Goal: Book appointment/travel/reservation

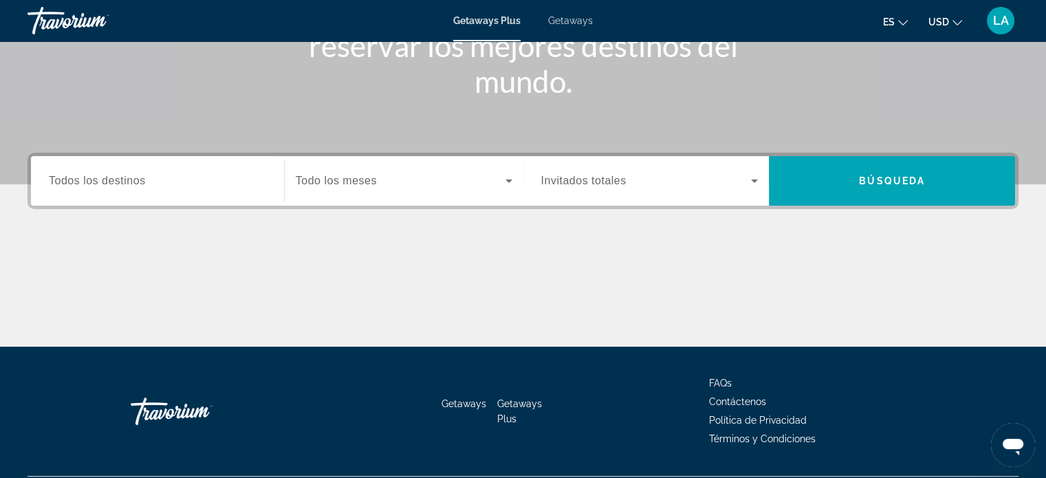
scroll to position [265, 0]
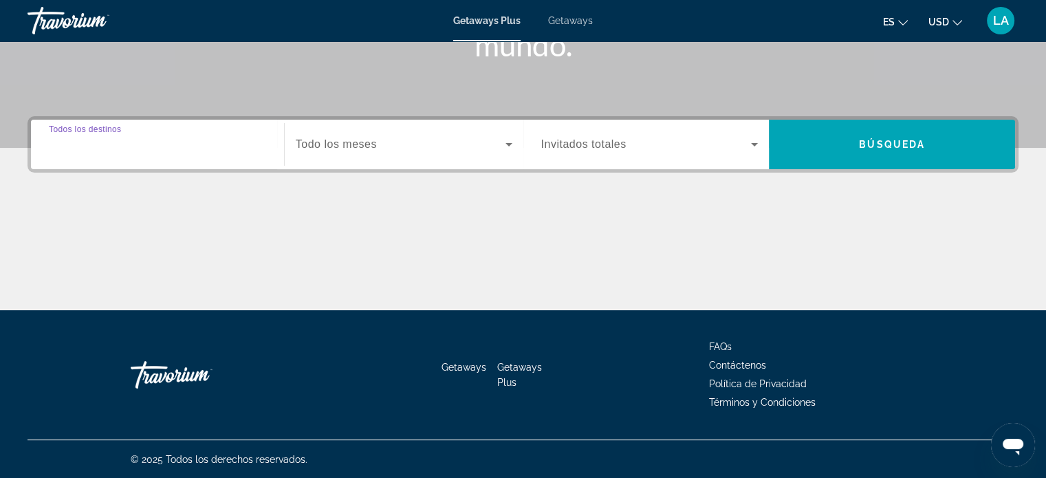
click at [153, 147] on input "Destination Todos los destinos" at bounding box center [157, 145] width 217 height 17
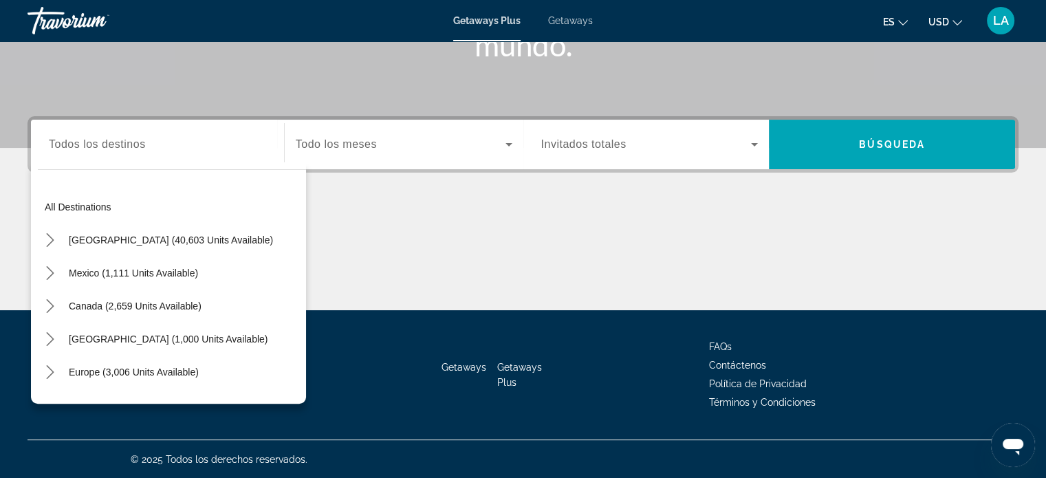
click at [74, 159] on div "Search widget" at bounding box center [157, 144] width 217 height 39
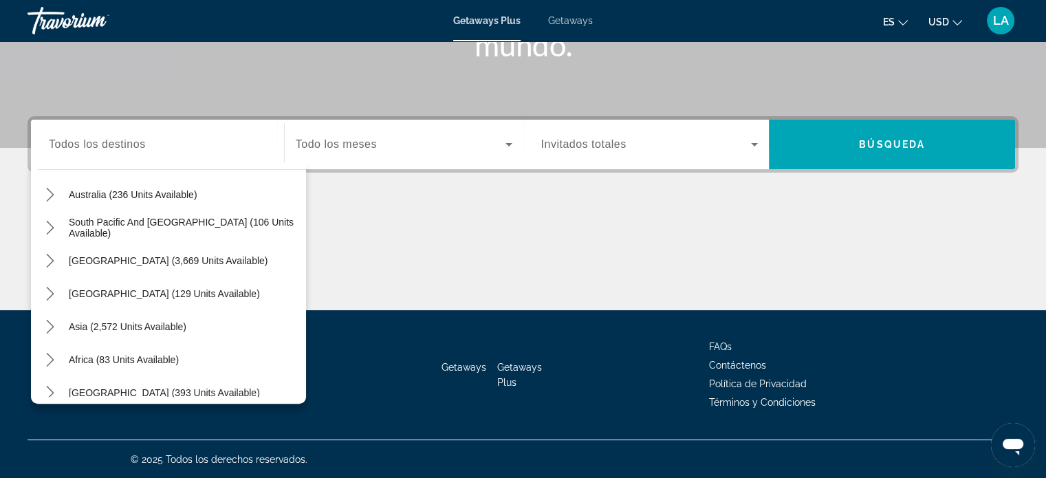
scroll to position [223, 0]
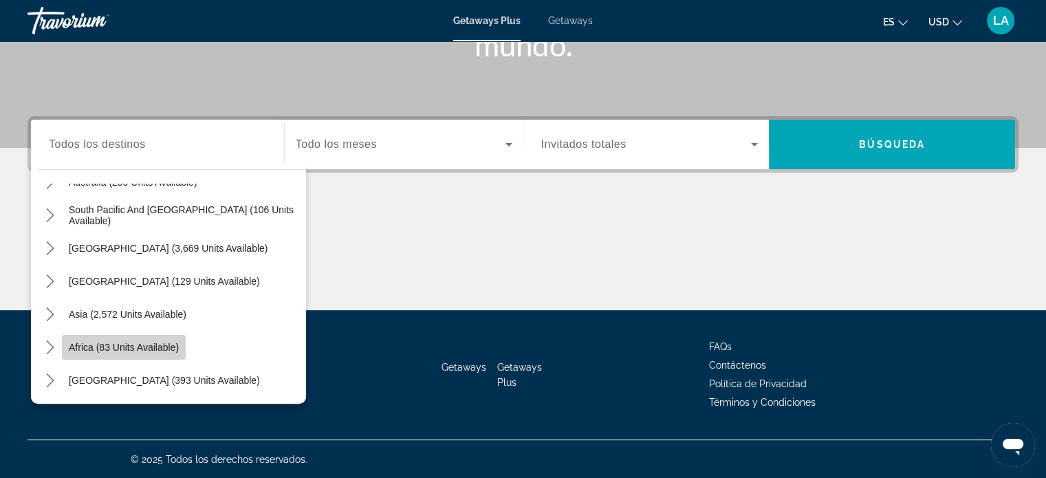
click at [91, 347] on span "Africa (83 units available)" at bounding box center [124, 347] width 110 height 11
type input "**********"
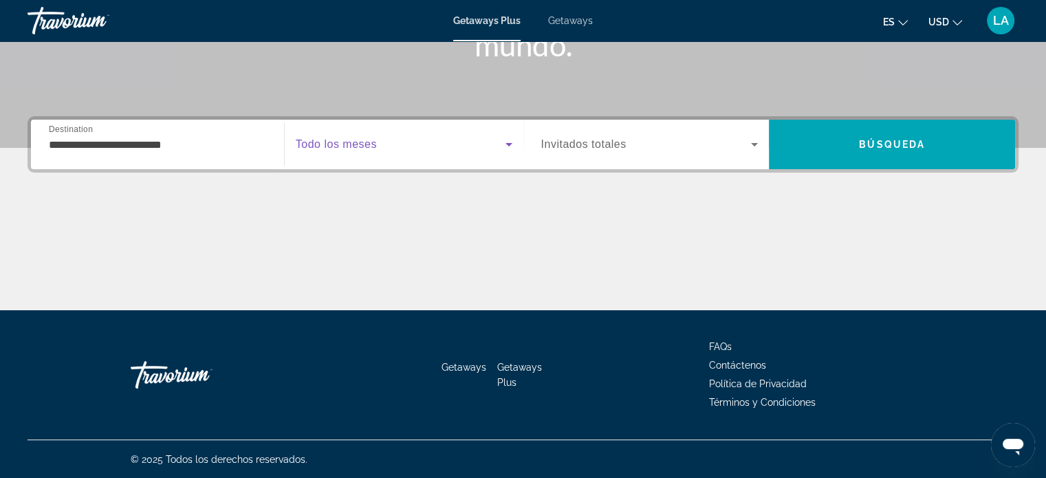
click at [508, 145] on icon "Search widget" at bounding box center [509, 144] width 7 height 3
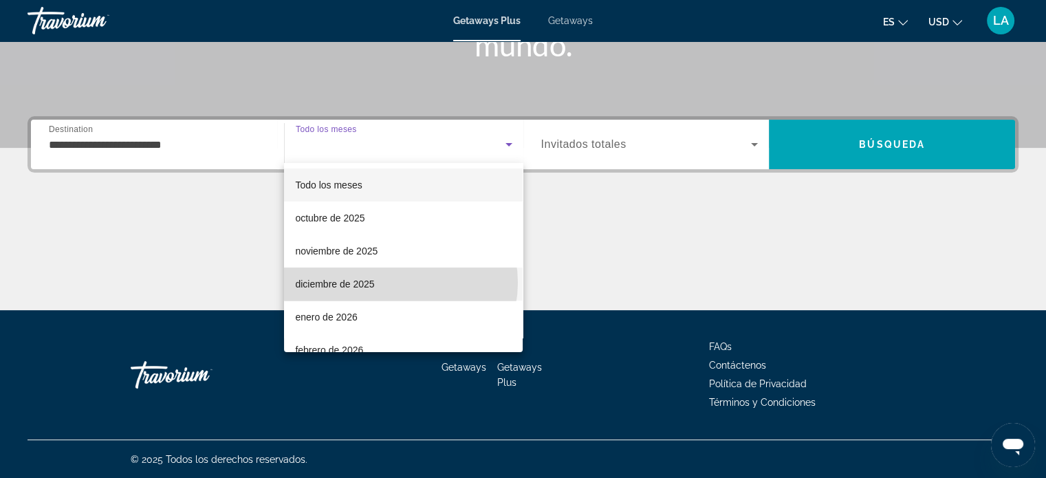
click at [400, 283] on mat-option "diciembre de 2025" at bounding box center [403, 284] width 239 height 33
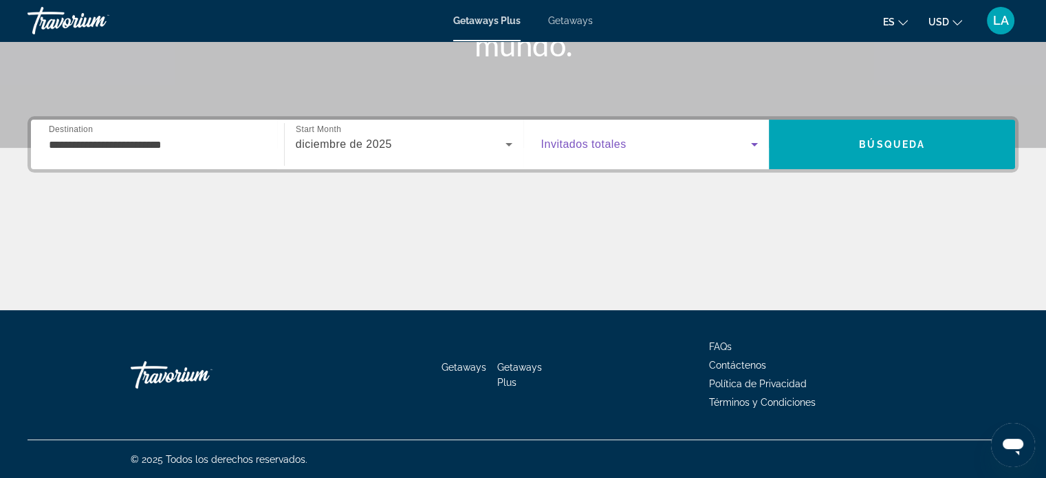
click at [754, 141] on icon "Search widget" at bounding box center [754, 144] width 17 height 17
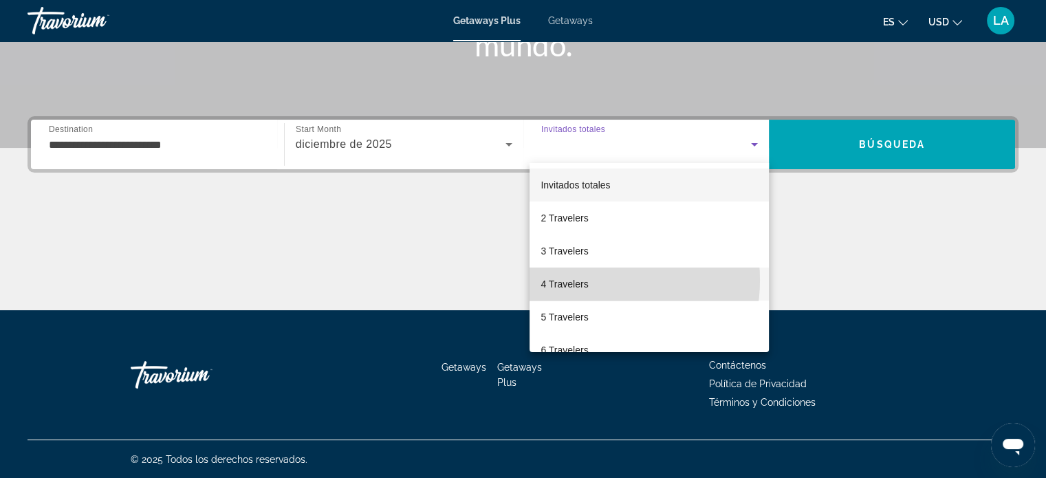
click at [585, 280] on span "4 Travelers" at bounding box center [564, 284] width 47 height 17
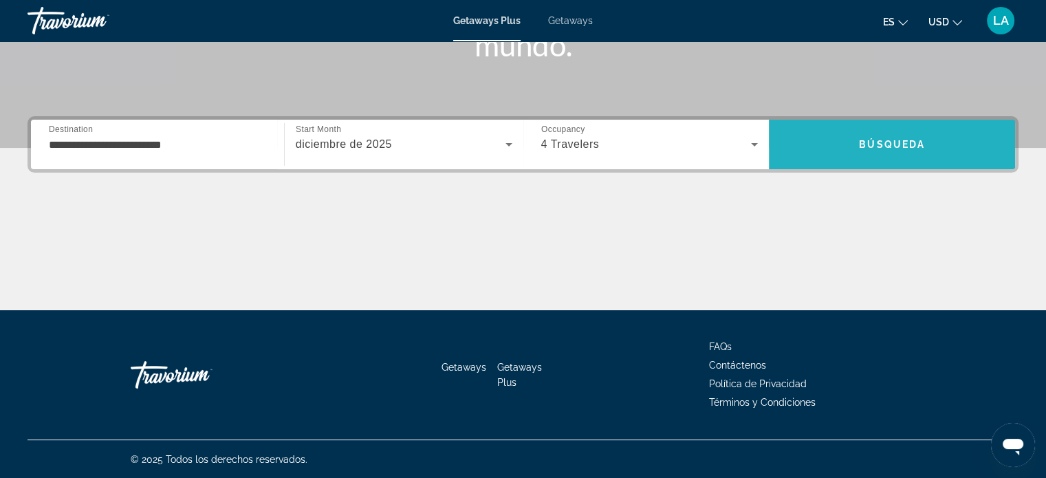
click at [870, 141] on span "Búsqueda" at bounding box center [892, 144] width 66 height 11
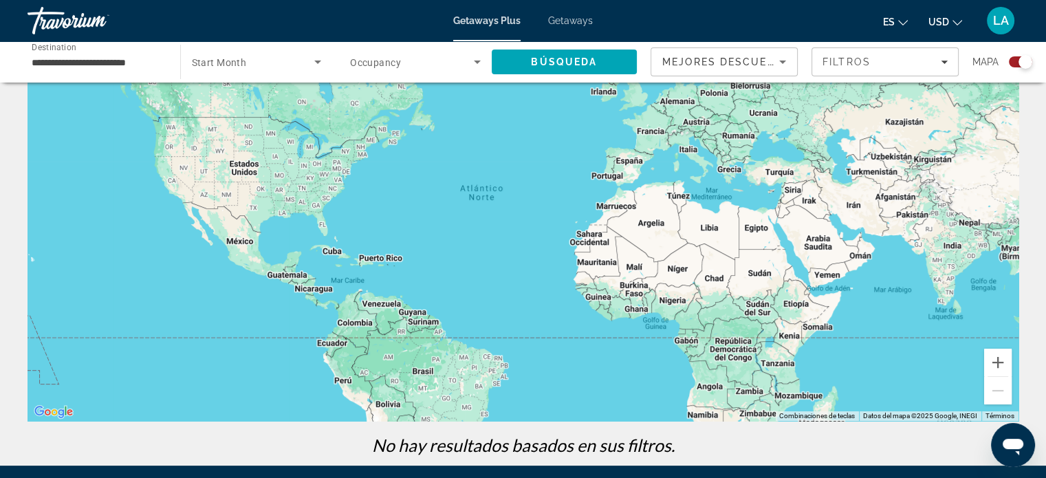
scroll to position [33, 0]
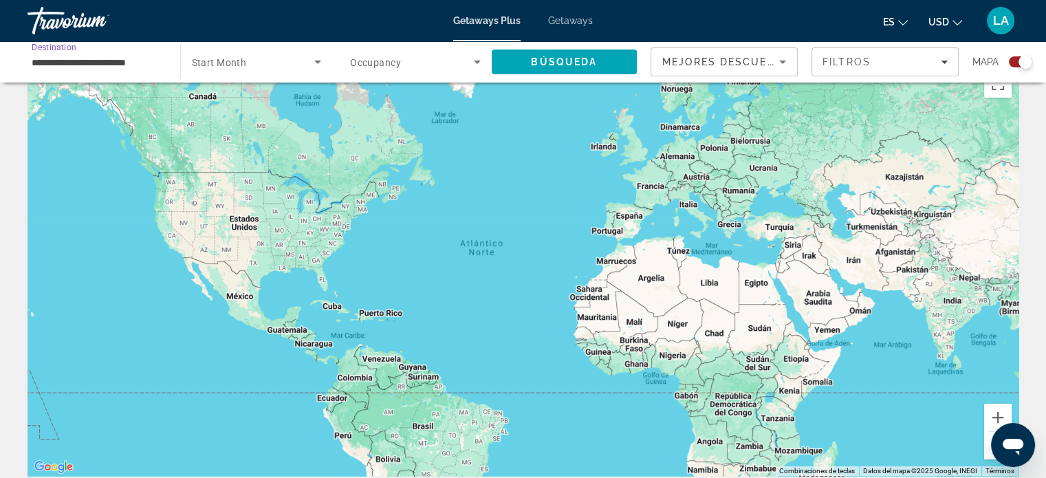
click at [152, 58] on input "**********" at bounding box center [97, 62] width 131 height 17
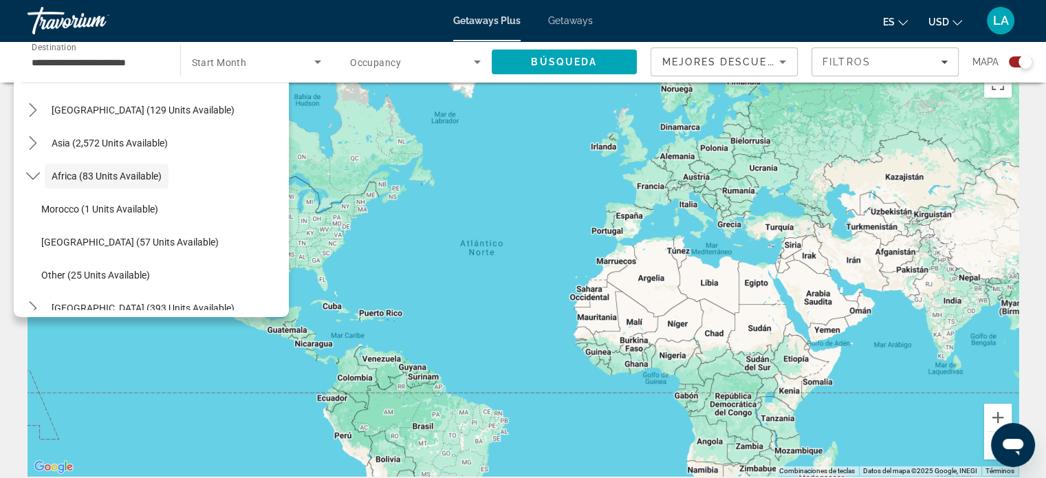
scroll to position [322, 0]
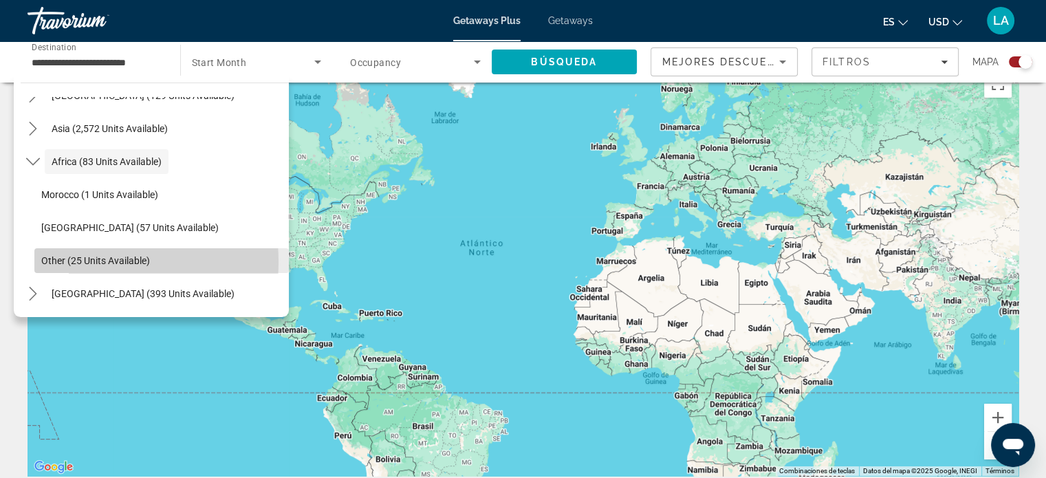
click at [86, 261] on span "Other (25 units available)" at bounding box center [95, 260] width 109 height 11
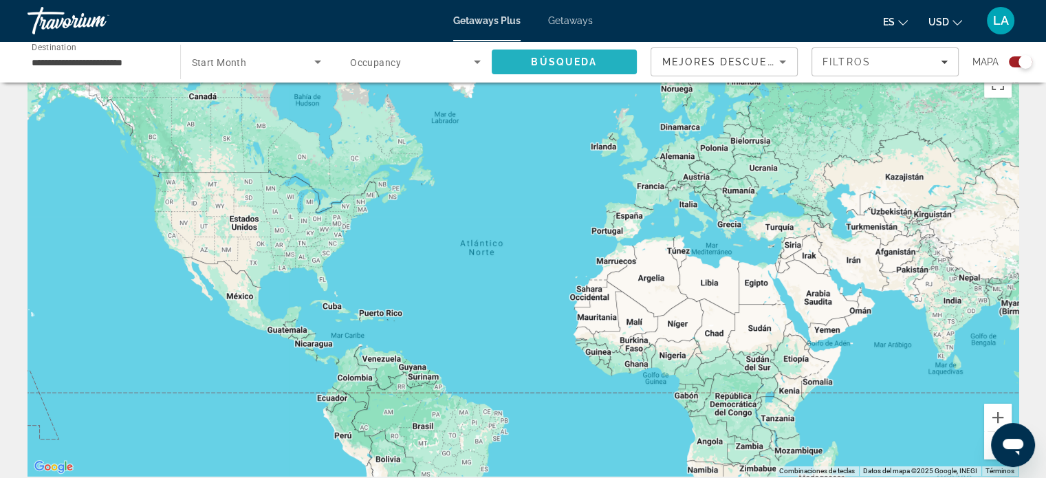
click at [529, 62] on span "Search" at bounding box center [565, 61] width 146 height 33
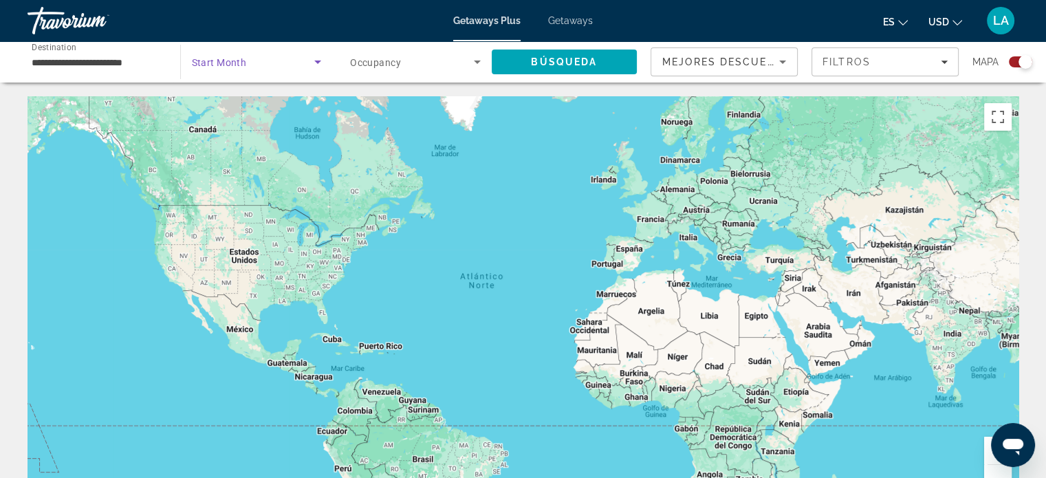
click at [316, 61] on icon "Search widget" at bounding box center [317, 62] width 7 height 3
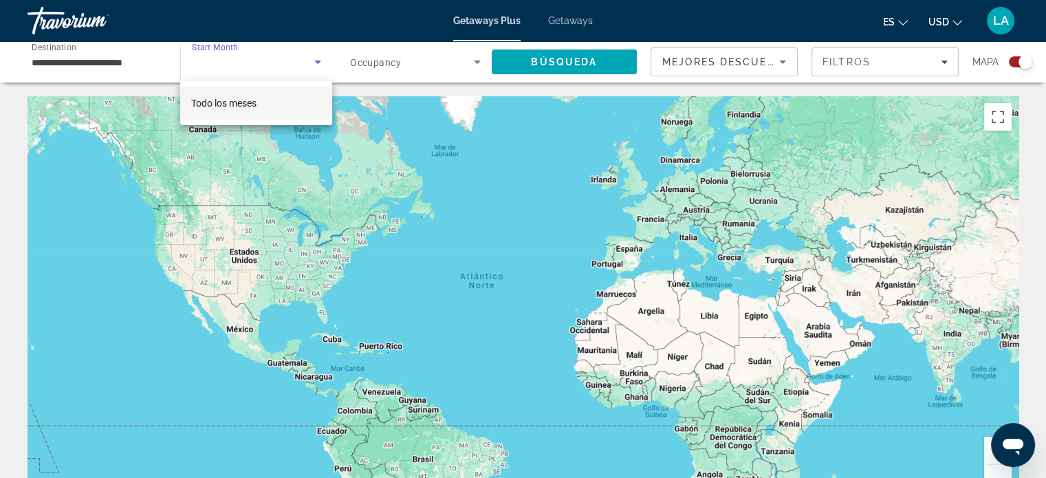
drag, startPoint x: 233, startPoint y: 101, endPoint x: 474, endPoint y: 61, distance: 244.7
click at [474, 61] on div "Todo los meses" at bounding box center [523, 239] width 1046 height 478
click at [474, 61] on div at bounding box center [523, 239] width 1046 height 478
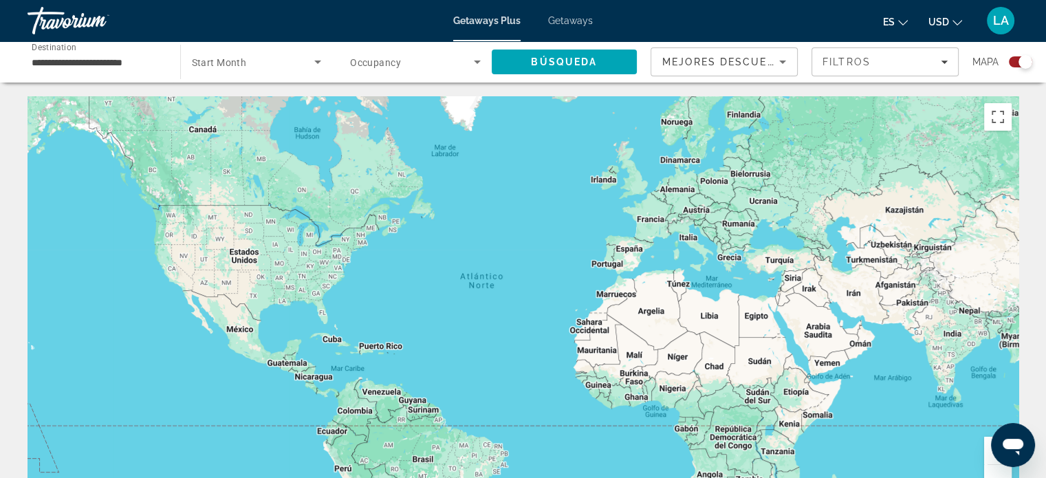
click at [474, 61] on icon "Search widget" at bounding box center [477, 62] width 7 height 3
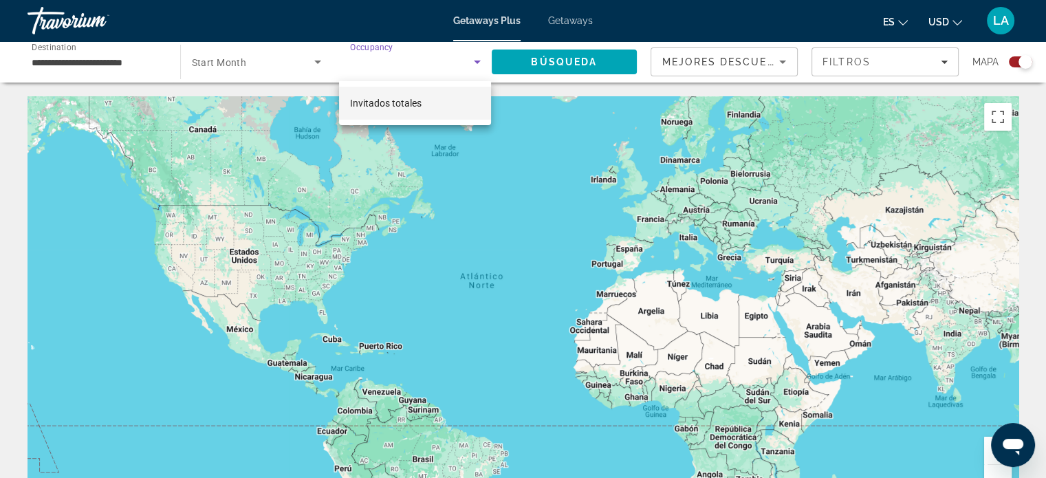
scroll to position [105, 0]
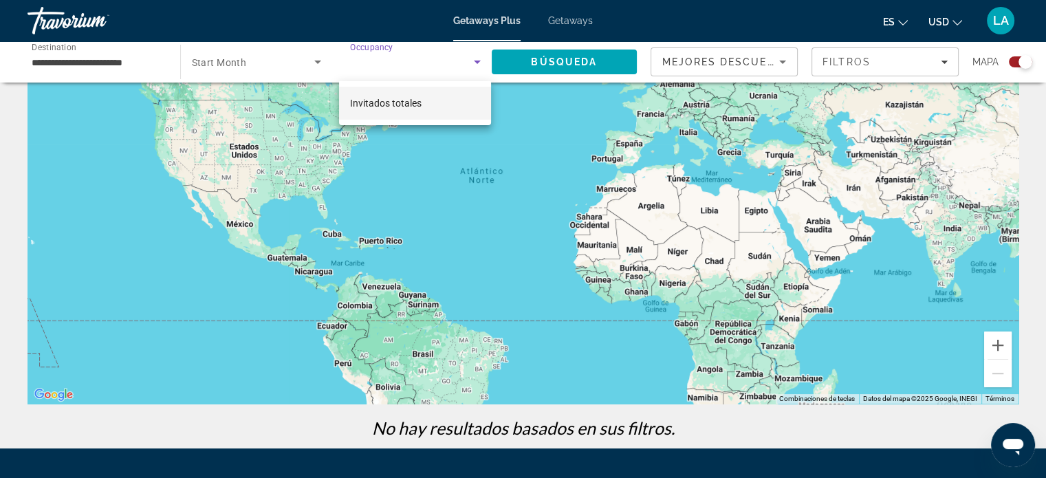
click at [568, 58] on div at bounding box center [523, 239] width 1046 height 478
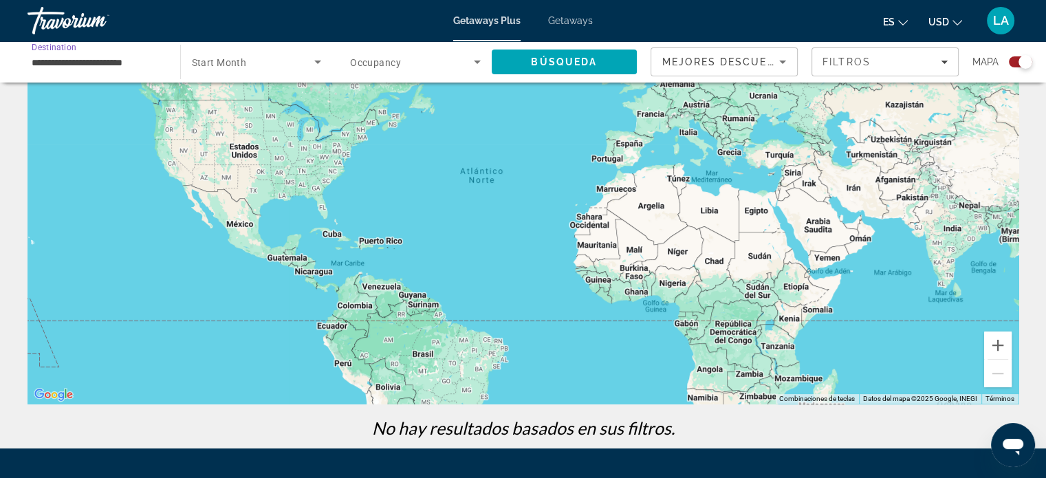
click at [76, 65] on input "**********" at bounding box center [97, 62] width 131 height 17
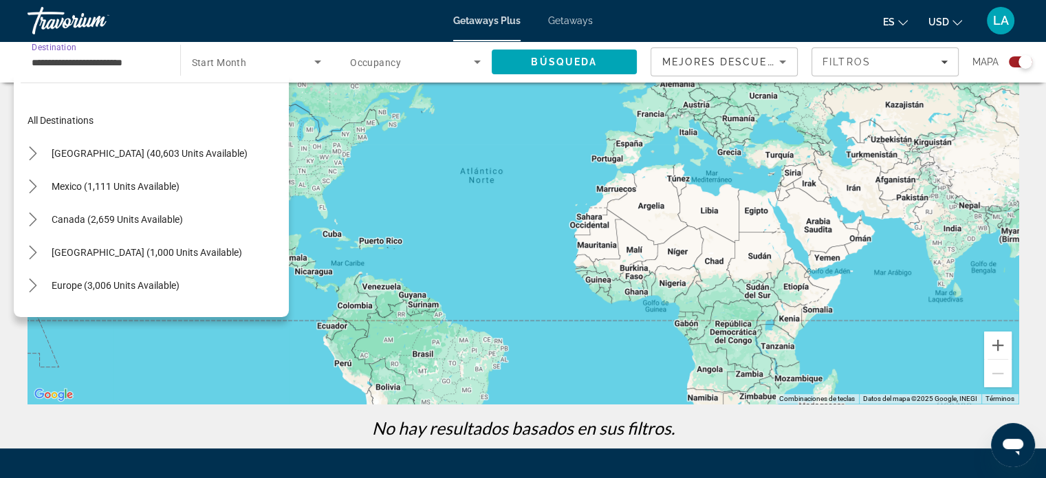
scroll to position [322, 0]
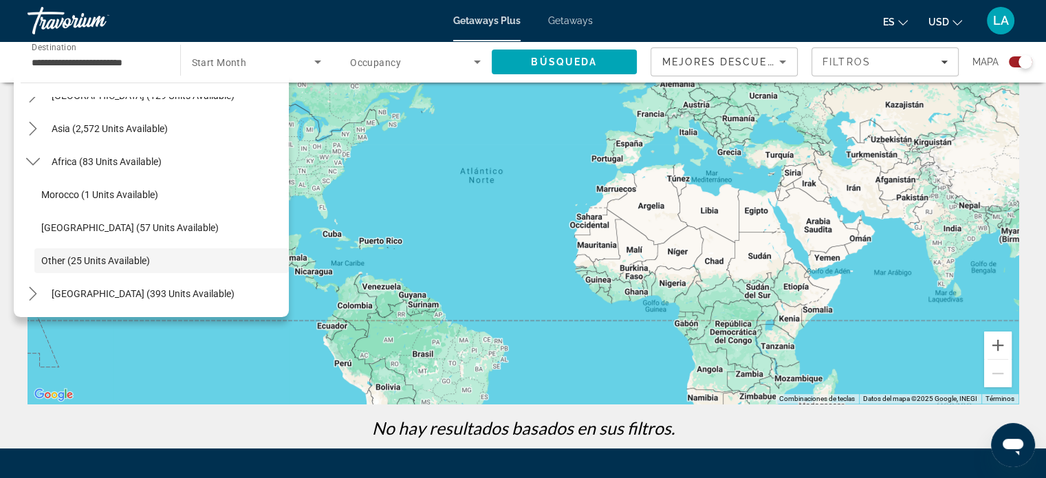
drag, startPoint x: 66, startPoint y: 259, endPoint x: 129, endPoint y: 382, distance: 137.8
click at [129, 382] on div "Main content" at bounding box center [523, 197] width 991 height 413
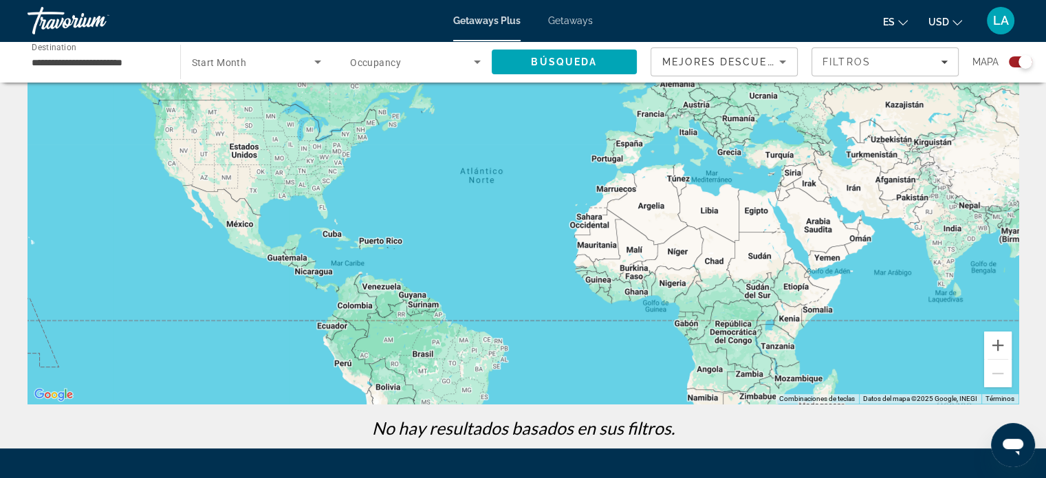
click at [116, 68] on input "**********" at bounding box center [97, 62] width 131 height 17
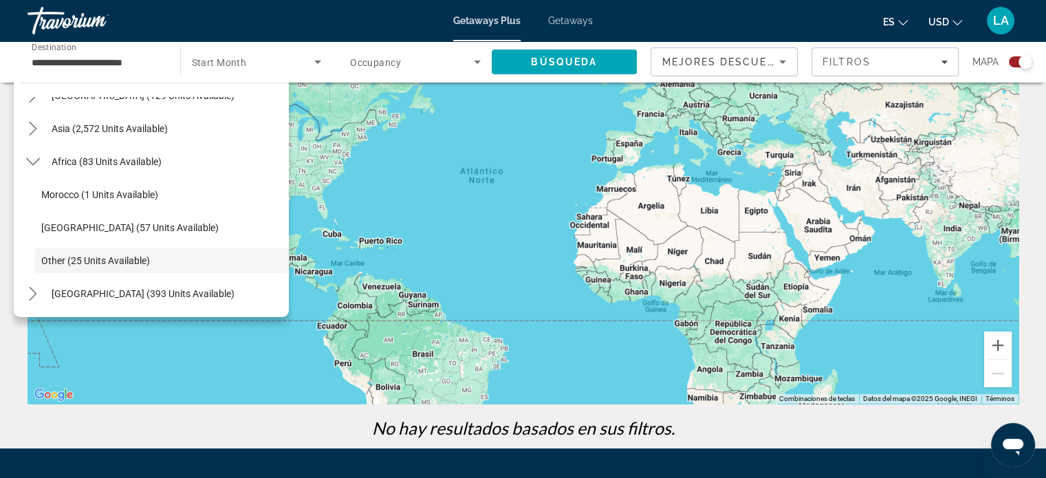
drag, startPoint x: 79, startPoint y: 257, endPoint x: 153, endPoint y: 354, distance: 121.2
click at [153, 354] on div "Main content" at bounding box center [523, 197] width 991 height 413
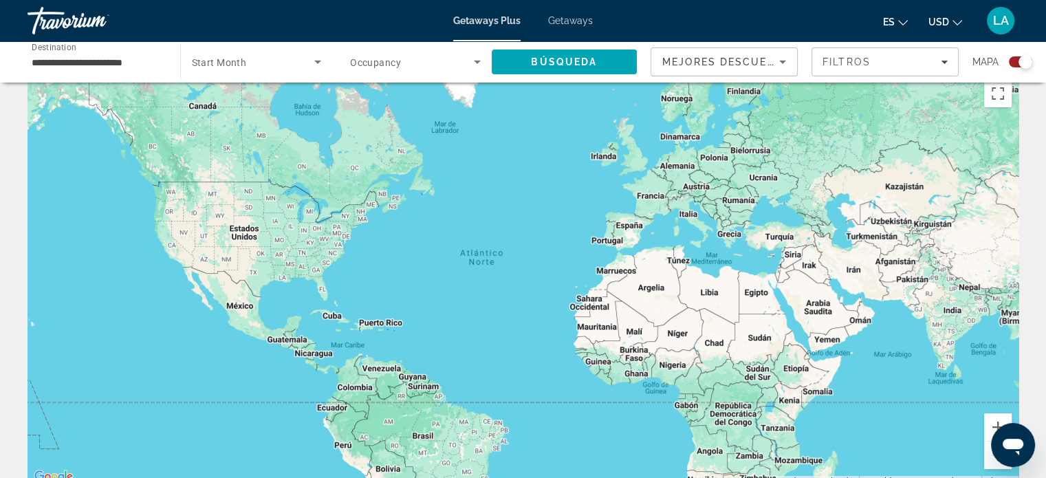
scroll to position [0, 0]
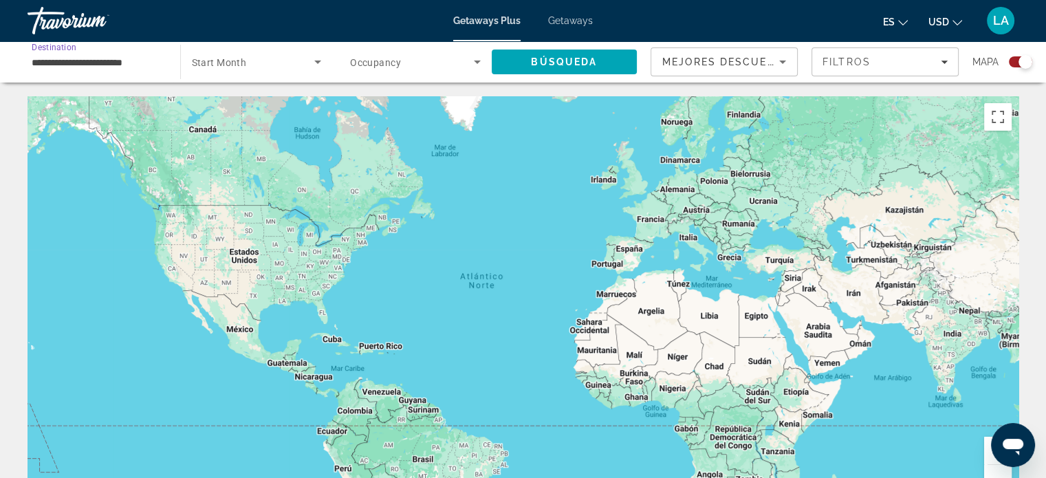
click at [143, 58] on input "**********" at bounding box center [97, 62] width 131 height 17
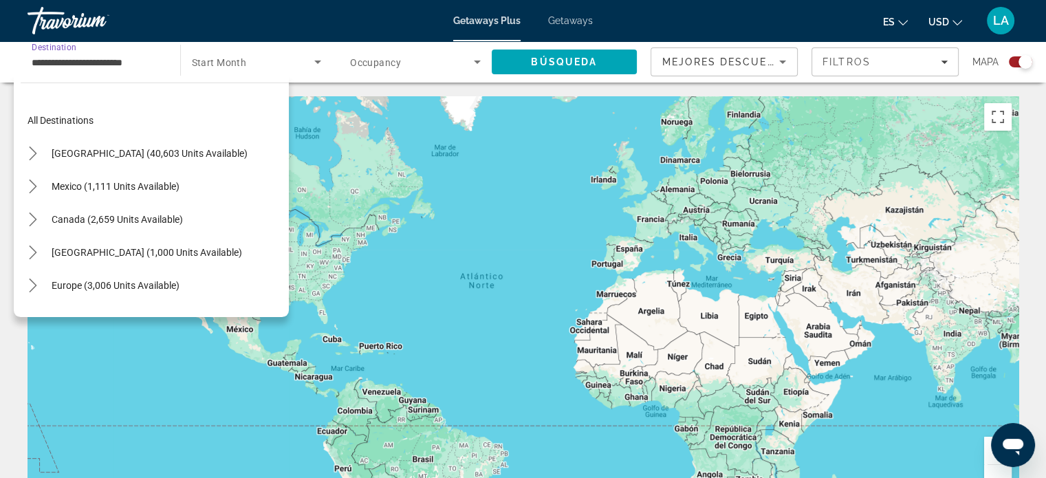
scroll to position [322, 0]
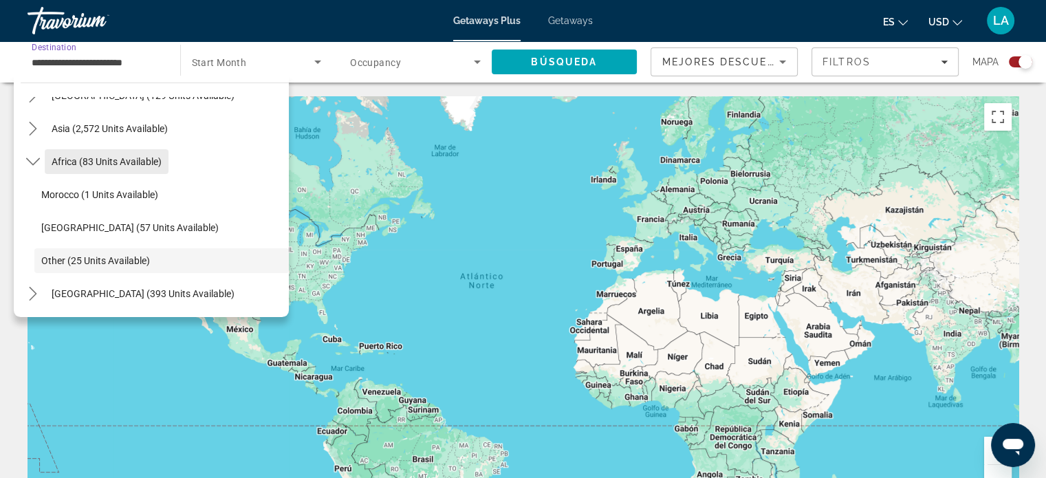
click at [96, 156] on span "Africa (83 units available)" at bounding box center [107, 161] width 110 height 11
type input "**********"
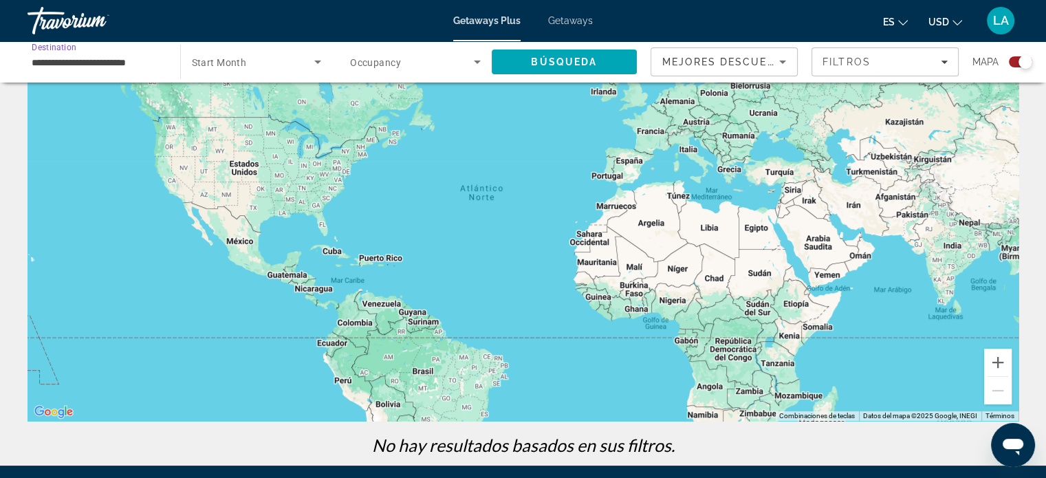
scroll to position [0, 0]
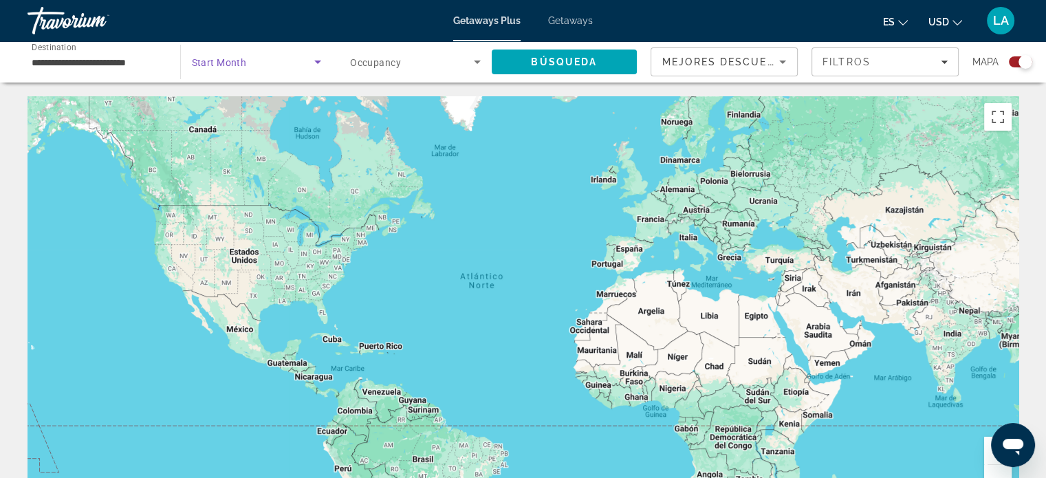
click at [315, 63] on icon "Search widget" at bounding box center [318, 62] width 17 height 17
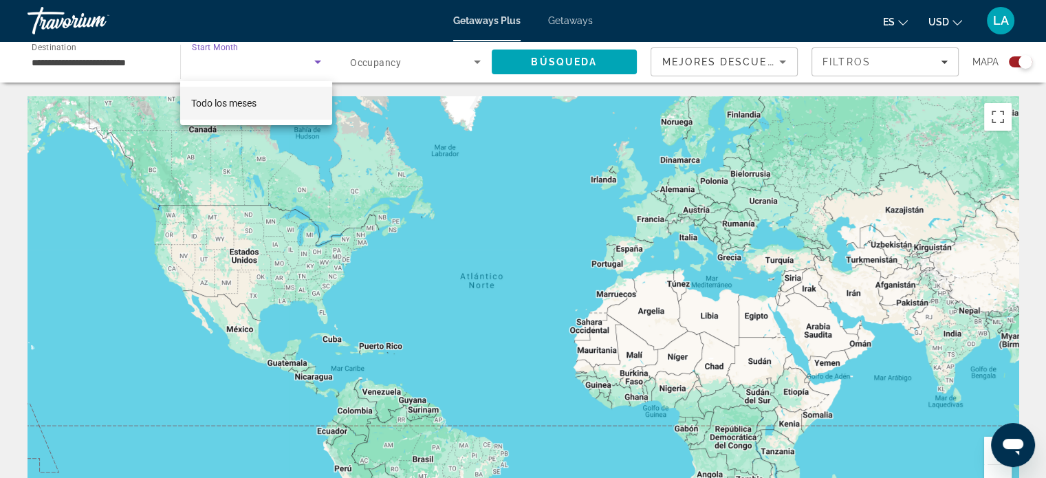
click at [272, 67] on div at bounding box center [523, 239] width 1046 height 478
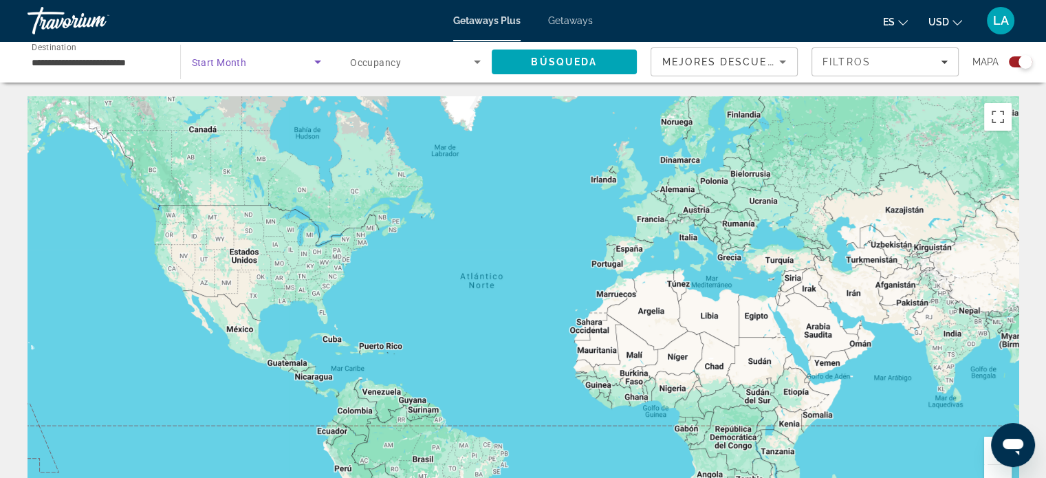
click at [319, 63] on icon "Search widget" at bounding box center [318, 62] width 17 height 17
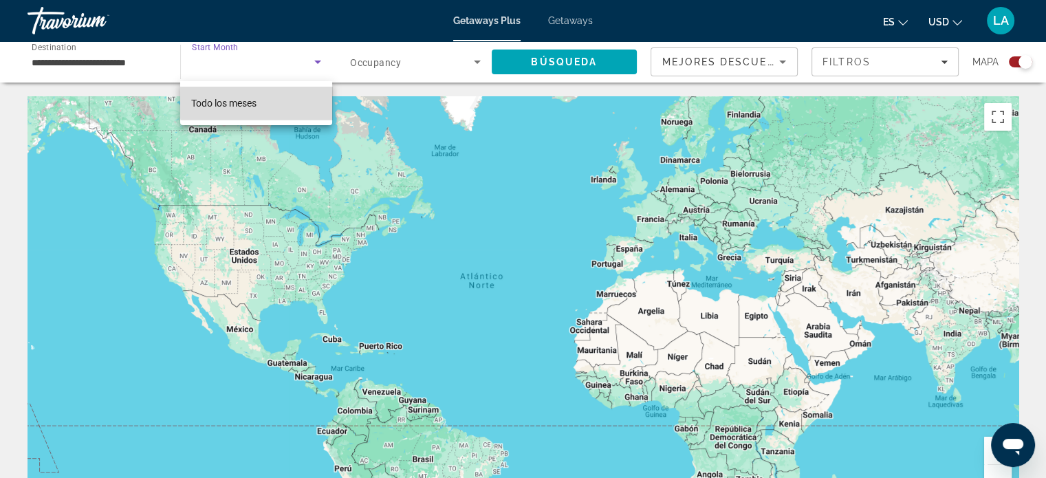
click at [271, 102] on mat-option "Todo los meses" at bounding box center [256, 103] width 152 height 33
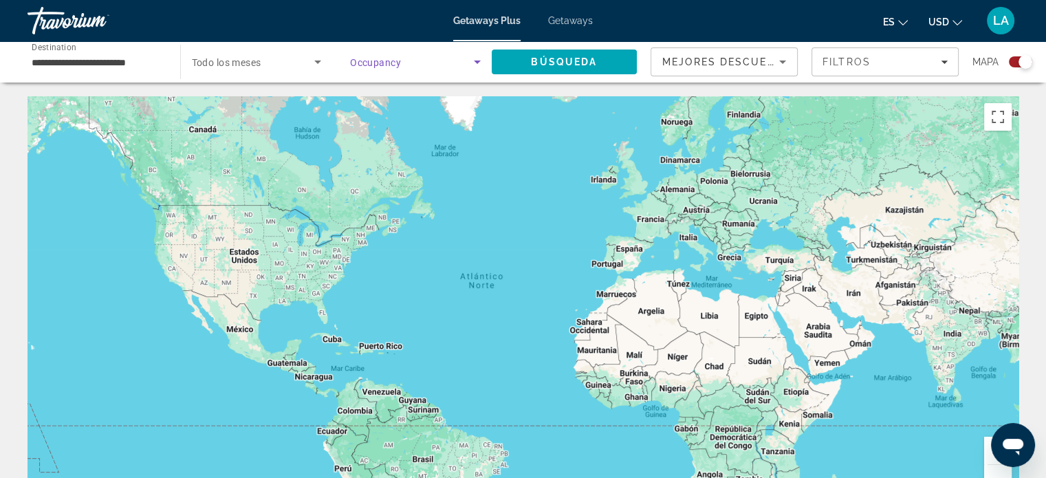
click at [479, 62] on icon "Search widget" at bounding box center [477, 62] width 17 height 17
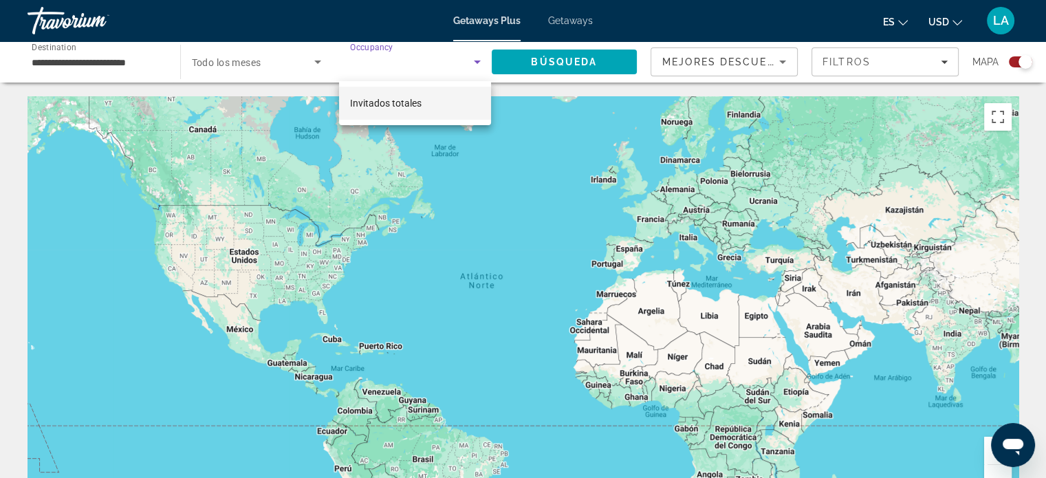
click at [405, 109] on span "Invitados totales" at bounding box center [386, 103] width 72 height 17
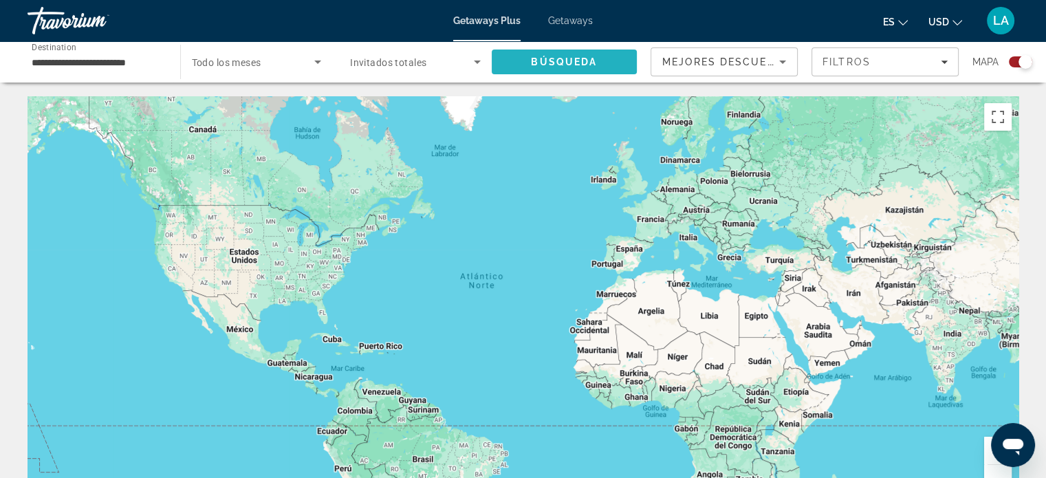
click at [570, 56] on span "Búsqueda" at bounding box center [564, 61] width 66 height 11
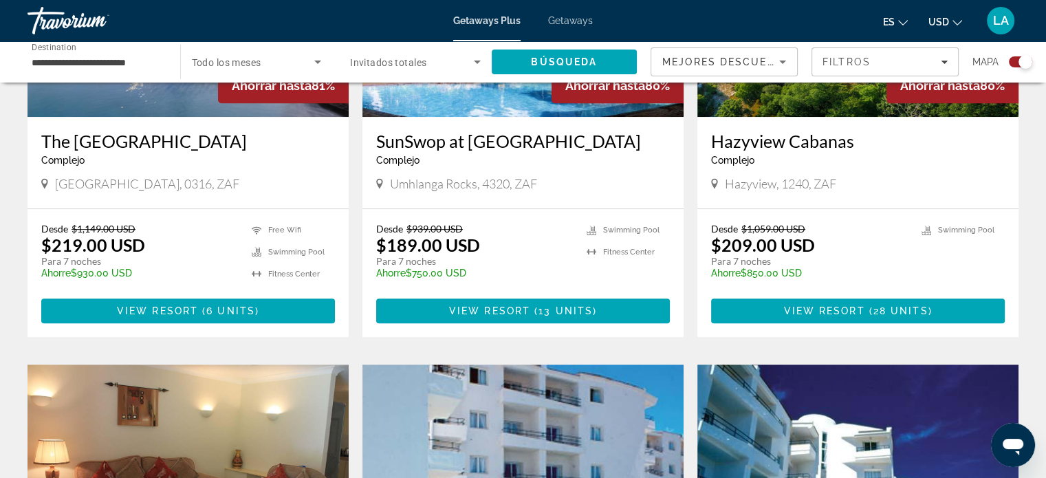
scroll to position [677, 0]
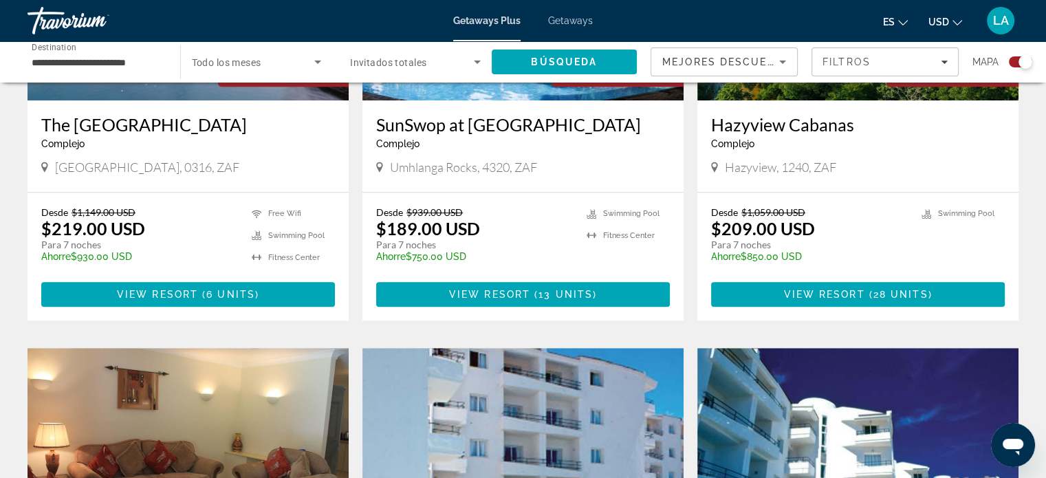
click at [233, 120] on h3 "The [GEOGRAPHIC_DATA]" at bounding box center [188, 124] width 294 height 21
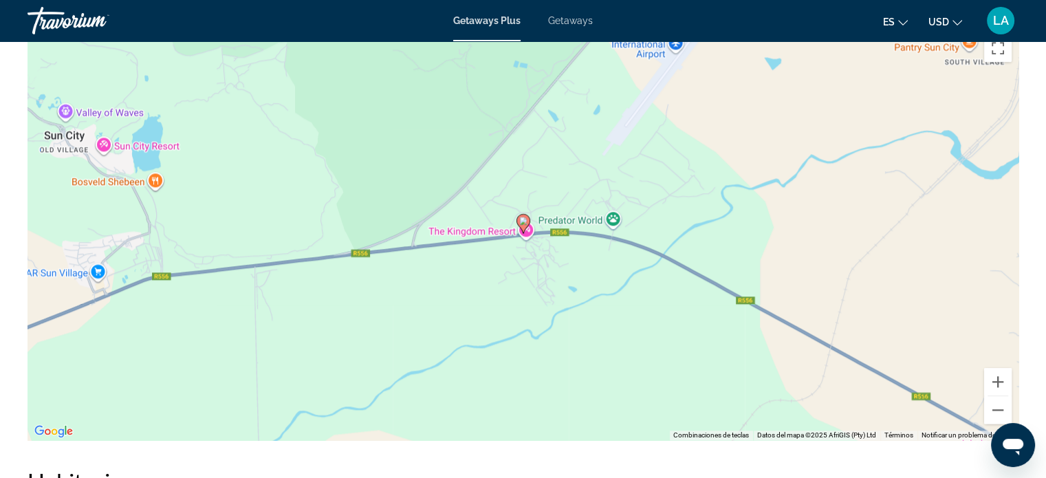
scroll to position [1596, 0]
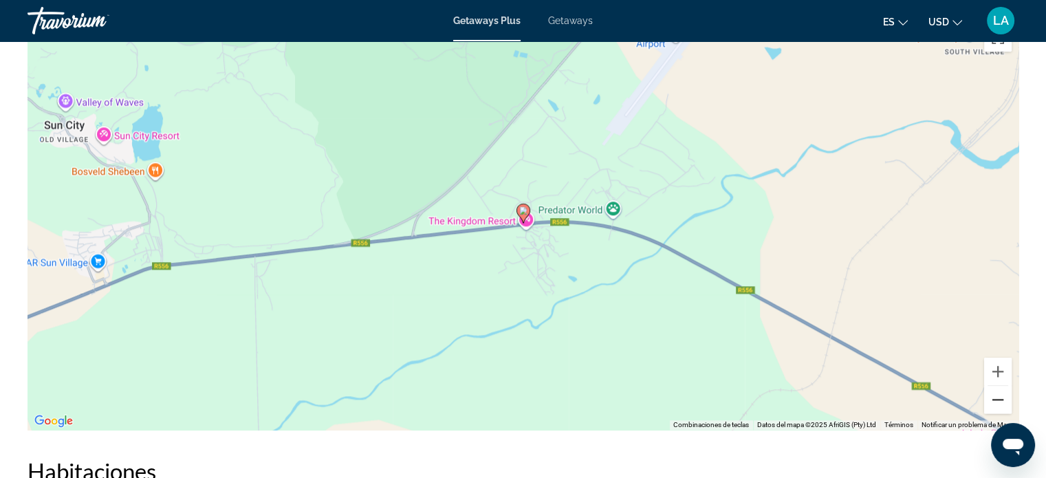
click at [999, 413] on button "Reducir" at bounding box center [998, 400] width 28 height 28
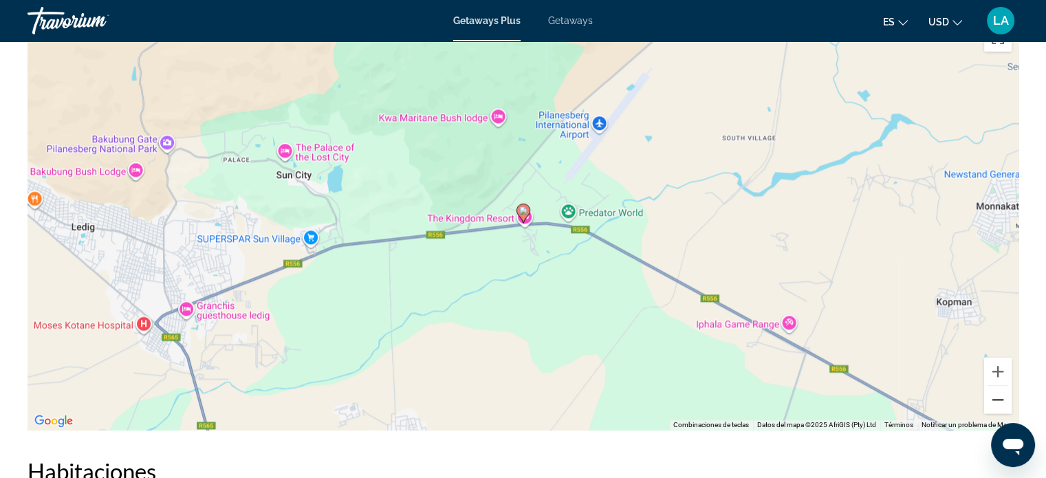
click at [999, 413] on button "Reducir" at bounding box center [998, 400] width 28 height 28
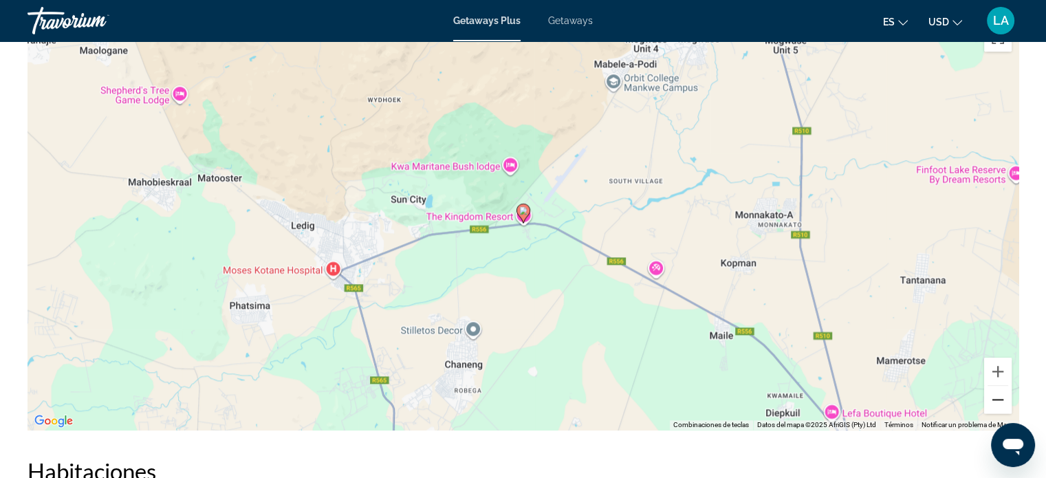
click at [999, 413] on button "Reducir" at bounding box center [998, 400] width 28 height 28
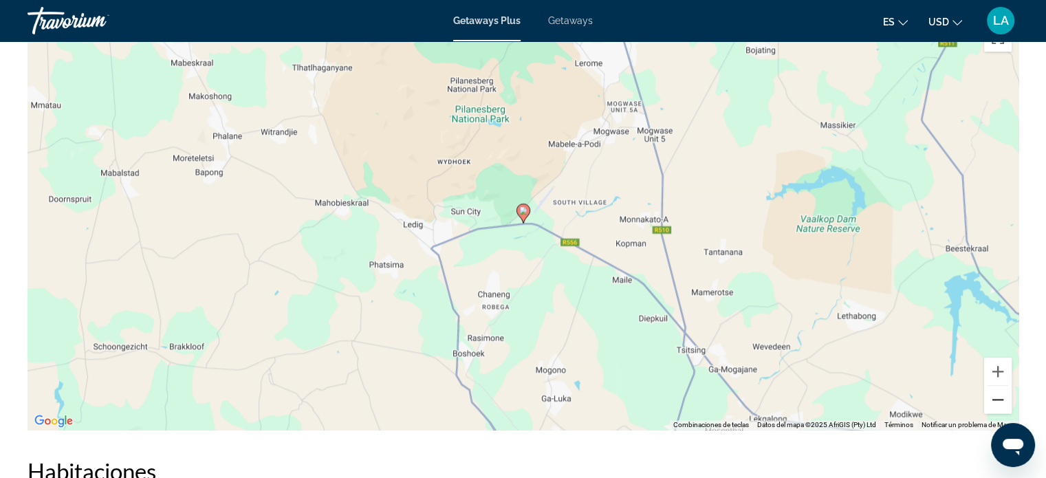
click at [999, 413] on button "Reducir" at bounding box center [998, 400] width 28 height 28
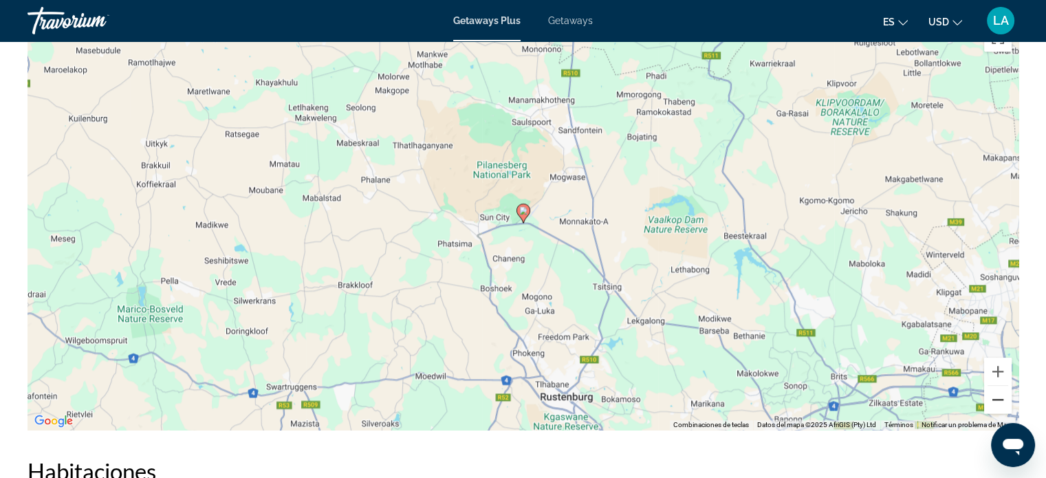
click at [999, 413] on button "Reducir" at bounding box center [998, 400] width 28 height 28
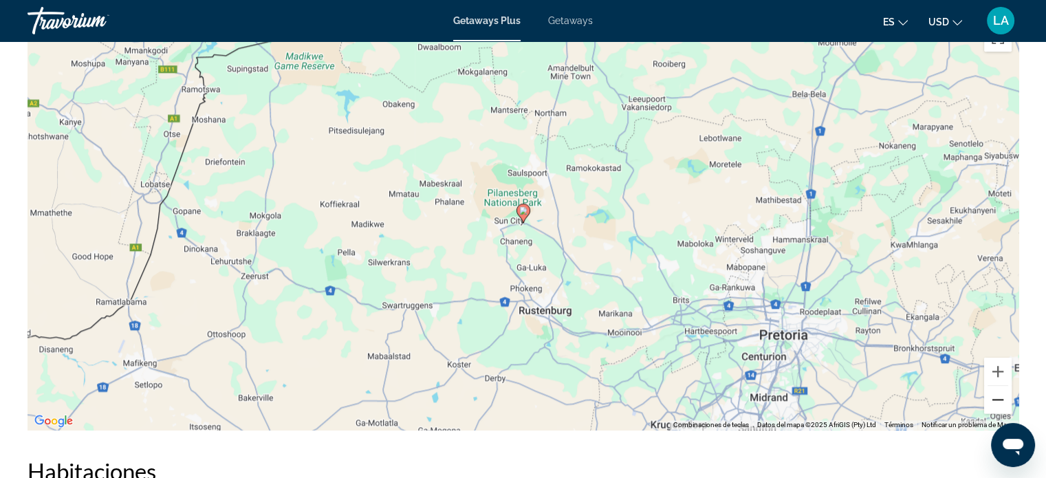
click at [999, 413] on button "Reducir" at bounding box center [998, 400] width 28 height 28
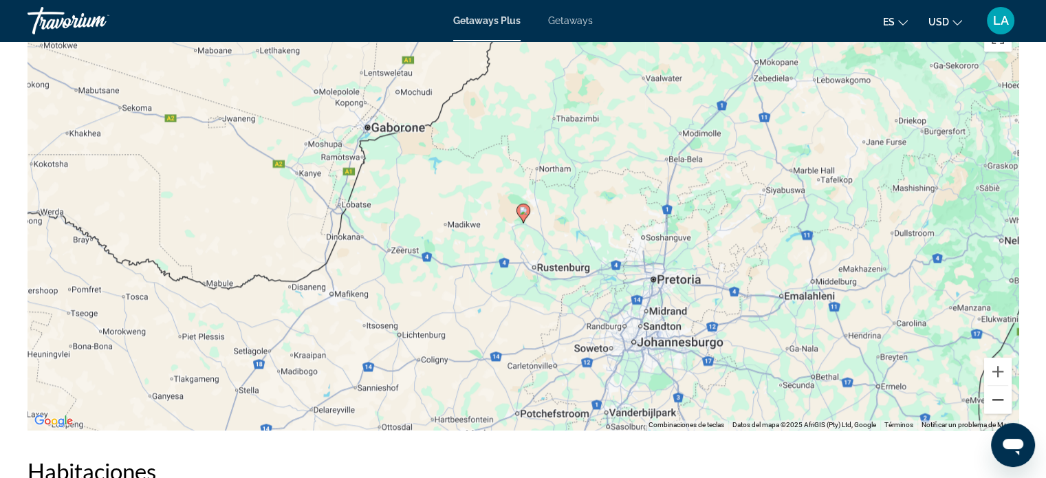
click at [999, 413] on button "Reducir" at bounding box center [998, 400] width 28 height 28
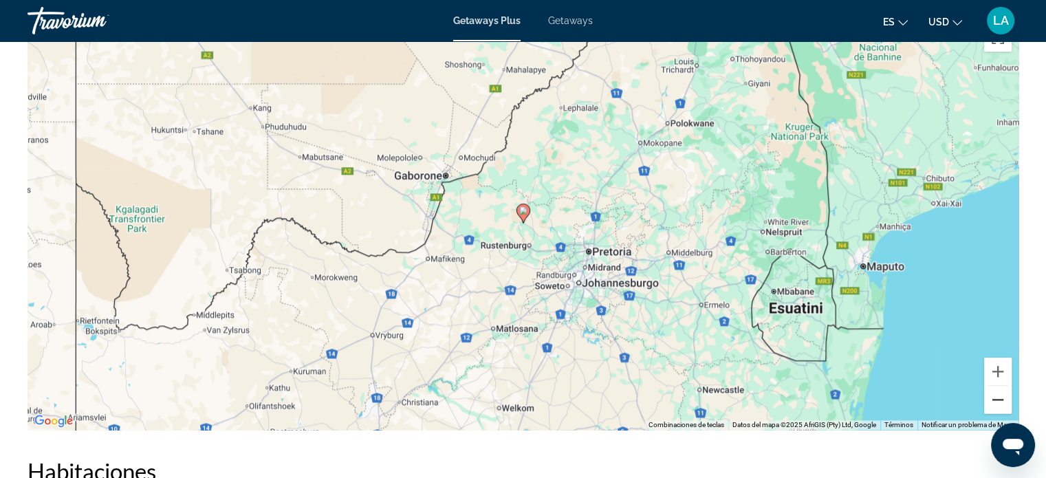
click at [999, 413] on button "Reducir" at bounding box center [998, 400] width 28 height 28
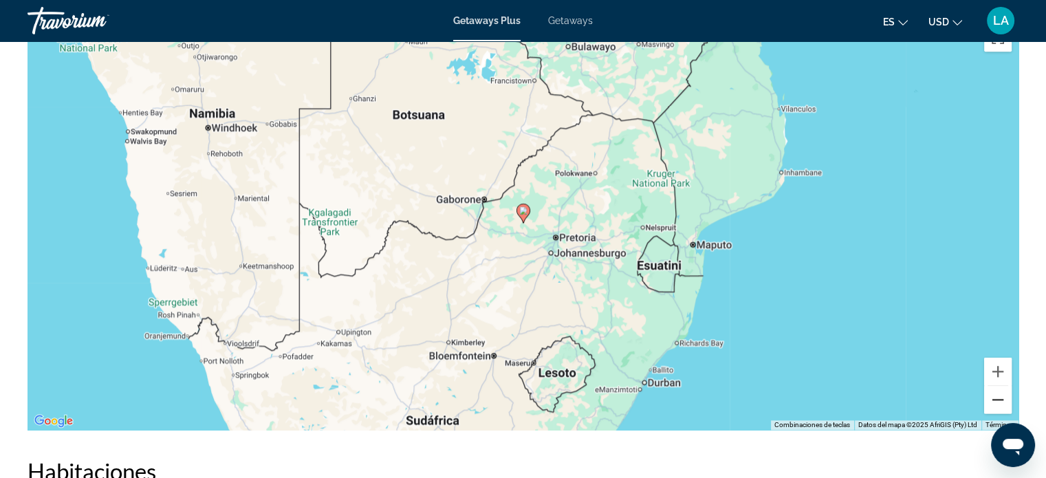
click at [999, 413] on button "Reducir" at bounding box center [998, 400] width 28 height 28
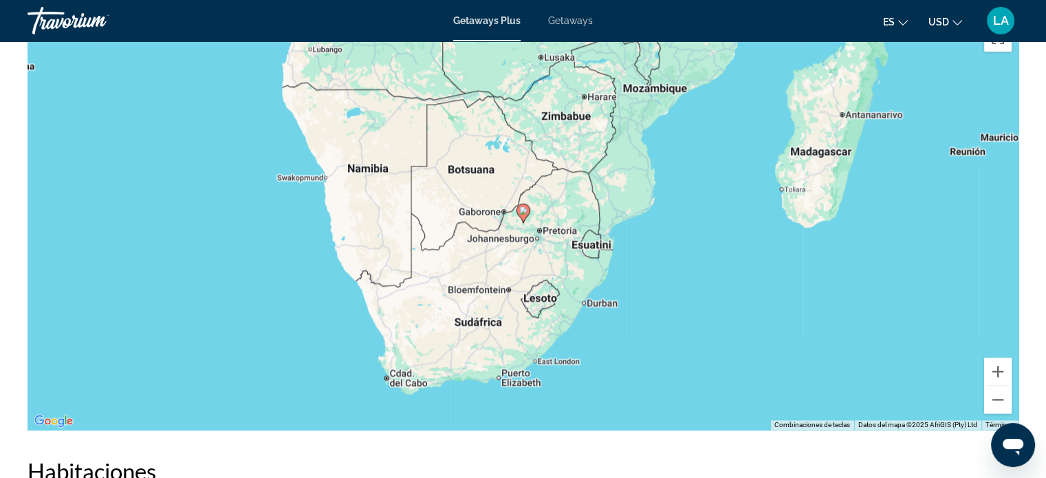
click at [553, 266] on div "Para activar la función de arrastre con el teclado, pulsa Alt + Intro. Cuando h…" at bounding box center [523, 223] width 991 height 413
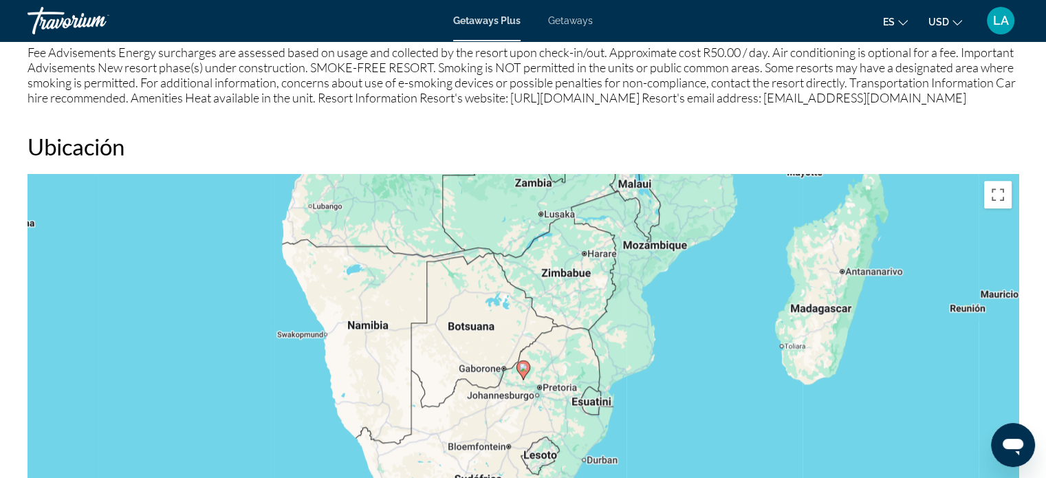
scroll to position [1384, 0]
